Goal: Find specific page/section: Find specific page/section

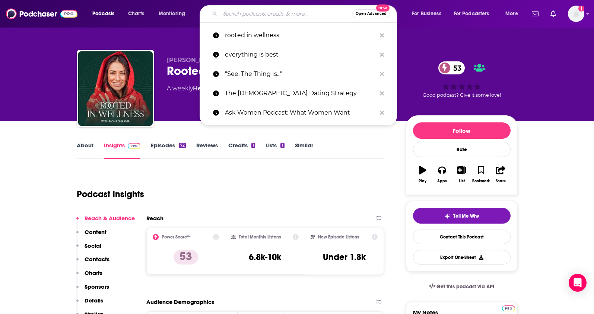
type input "Real Vegas Podcast"
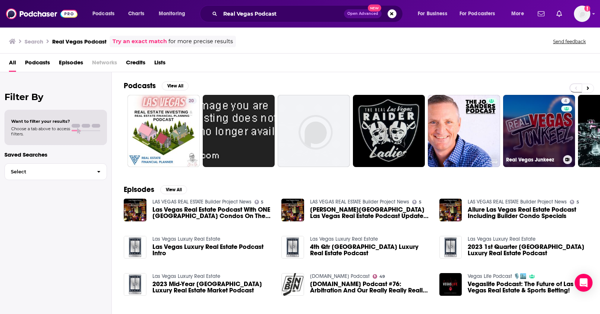
click at [539, 136] on link "4 Real Vegas Junkeez" at bounding box center [539, 131] width 72 height 72
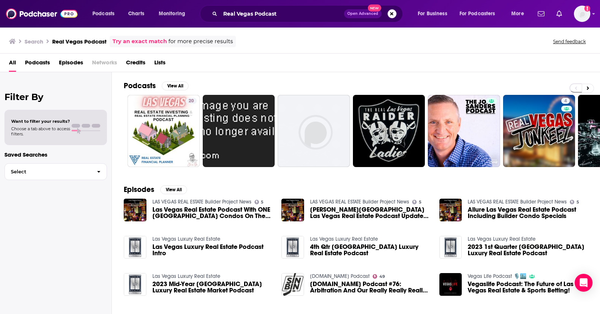
click at [289, 41] on div "Search Real Vegas Podcast Try an exact match for more precise results Send feed…" at bounding box center [298, 42] width 579 height 12
click at [316, 38] on div "Search Real Vegas Podcast Try an exact match for more precise results Send feed…" at bounding box center [298, 42] width 579 height 12
click at [280, 38] on div "Search Real Vegas Podcast Try an exact match for more precise results Send feed…" at bounding box center [298, 42] width 579 height 12
click at [282, 38] on div "Search Real Vegas Podcast Try an exact match for more precise results Send feed…" at bounding box center [298, 42] width 579 height 12
